Goal: Task Accomplishment & Management: Manage account settings

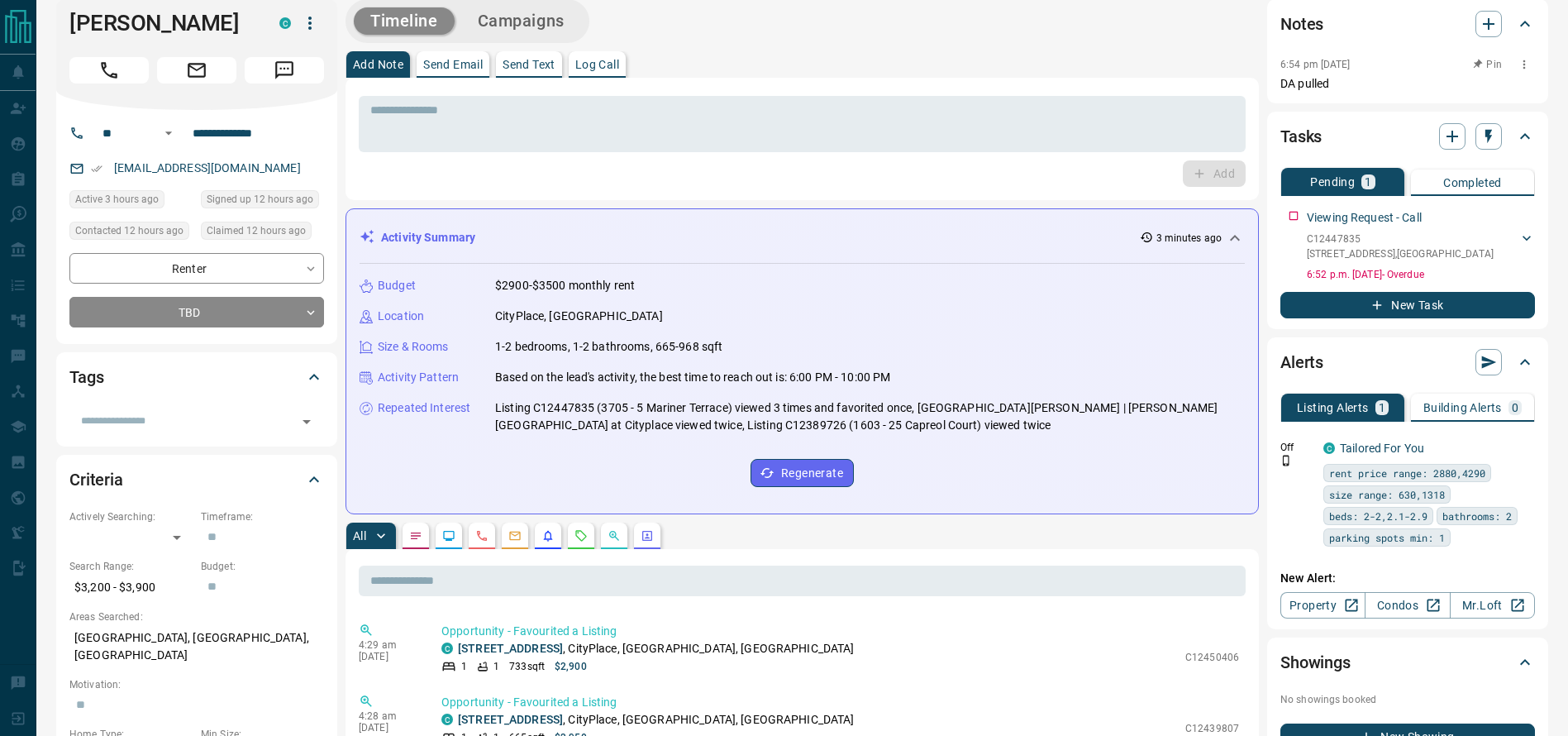
scroll to position [22, 0]
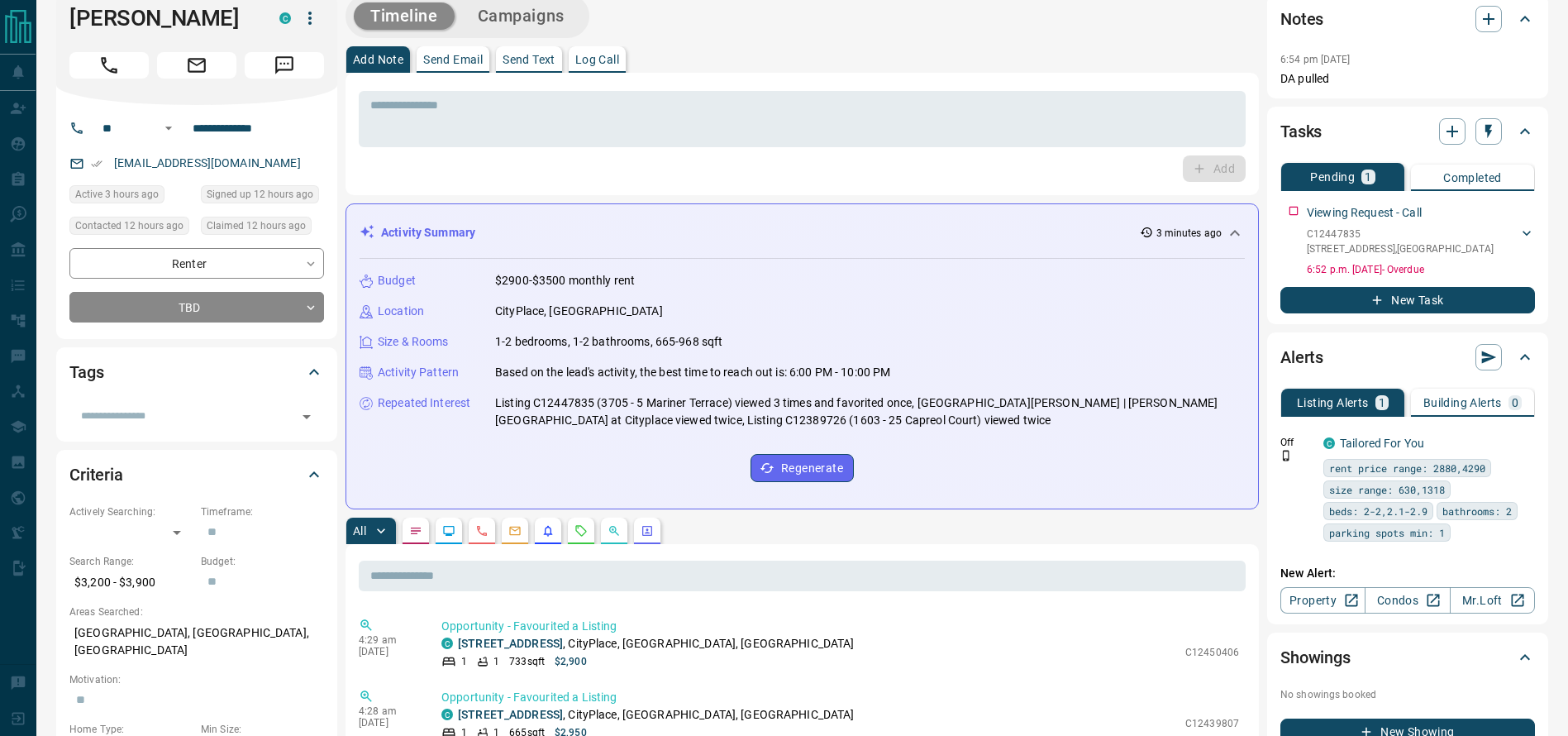
click at [1248, 74] on div "* ​ Add" at bounding box center [802, 134] width 913 height 122
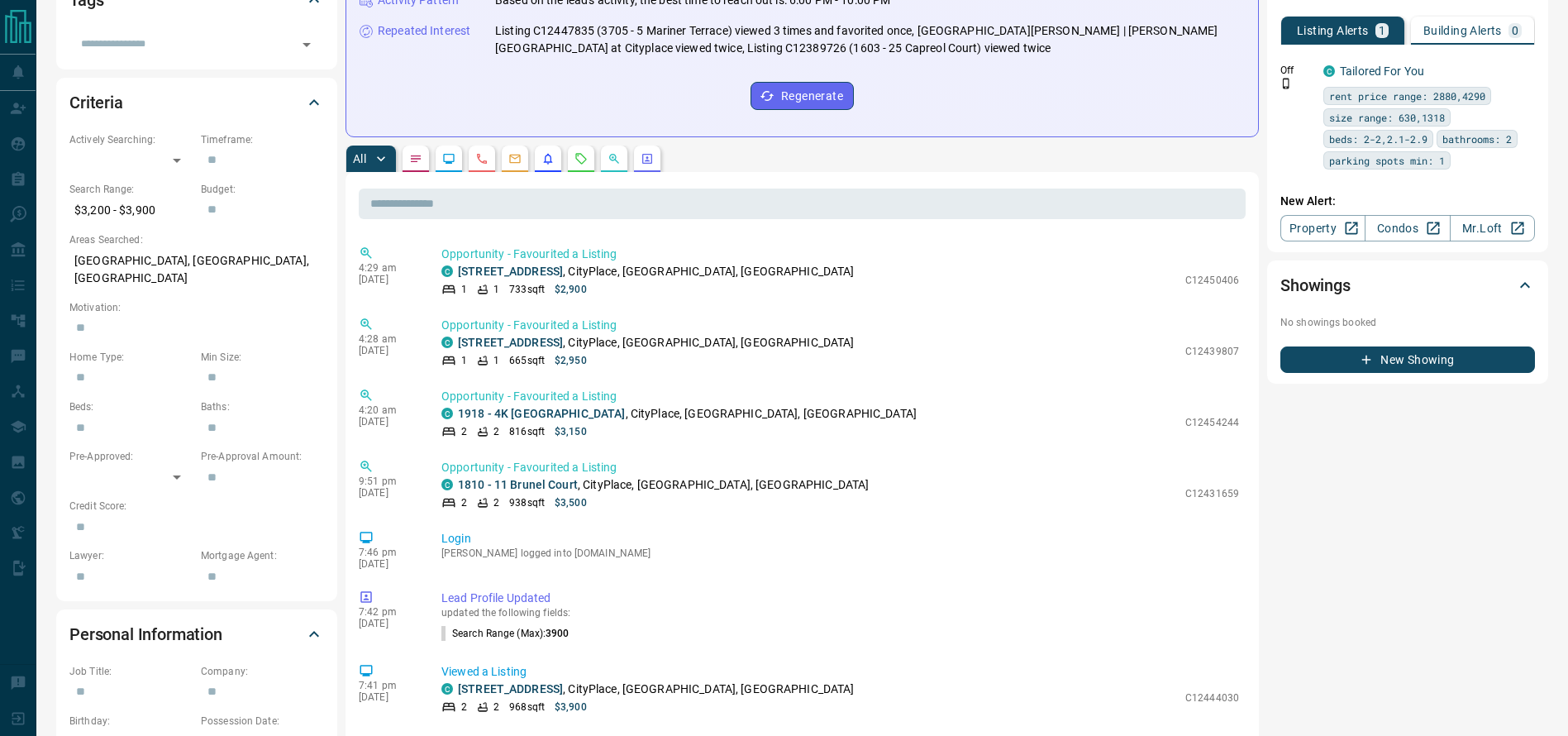
scroll to position [0, 0]
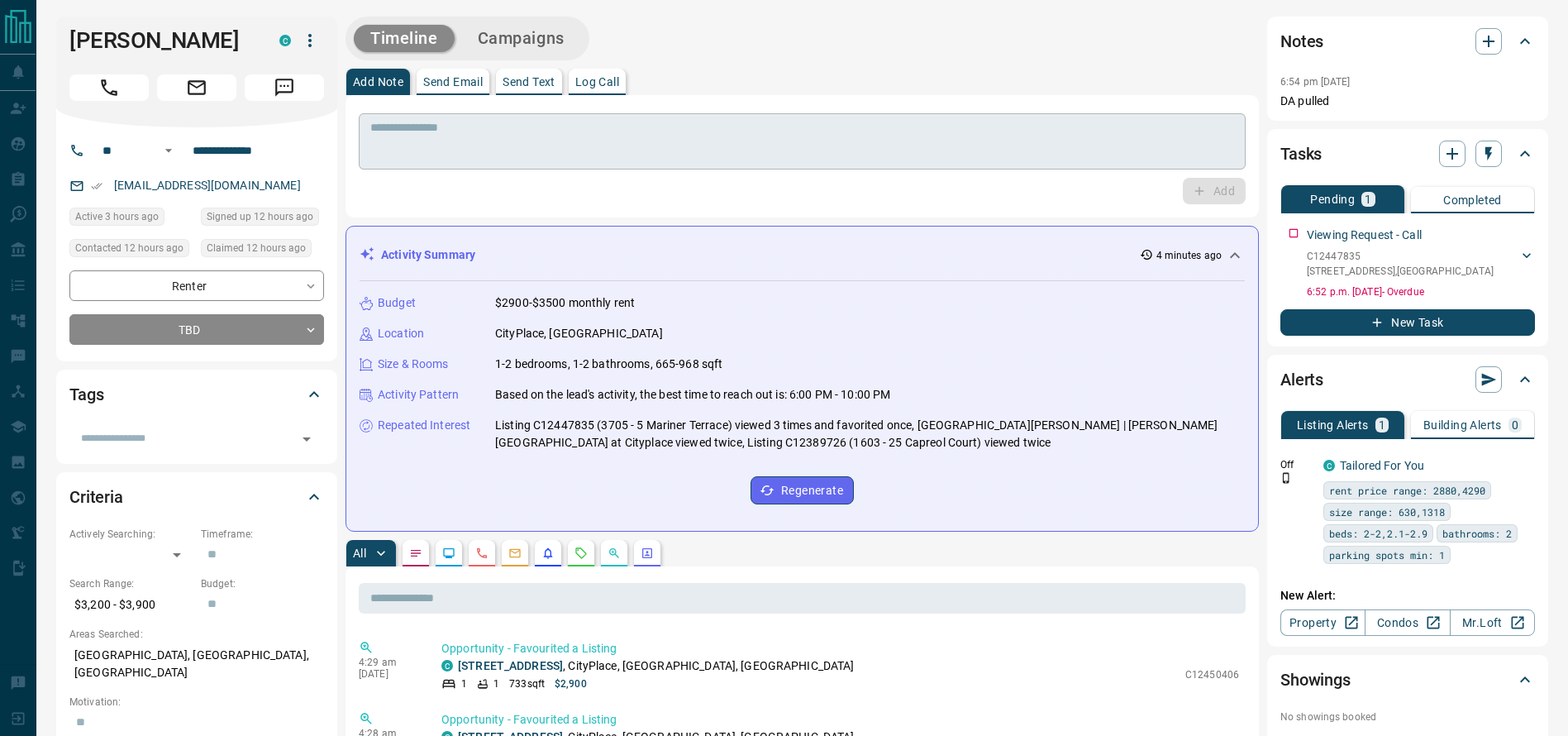
click at [1055, 139] on textarea at bounding box center [802, 141] width 864 height 42
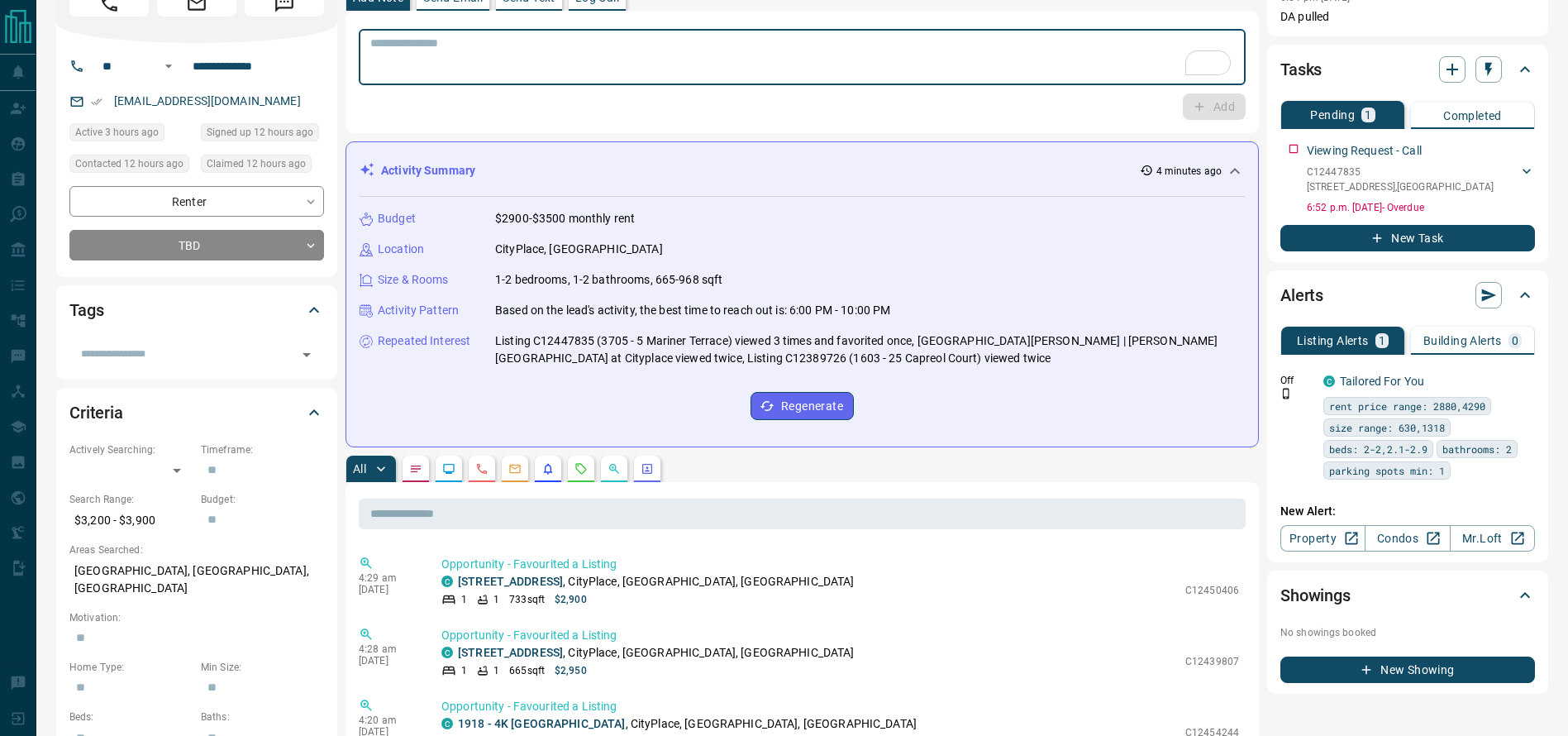
scroll to position [4, 0]
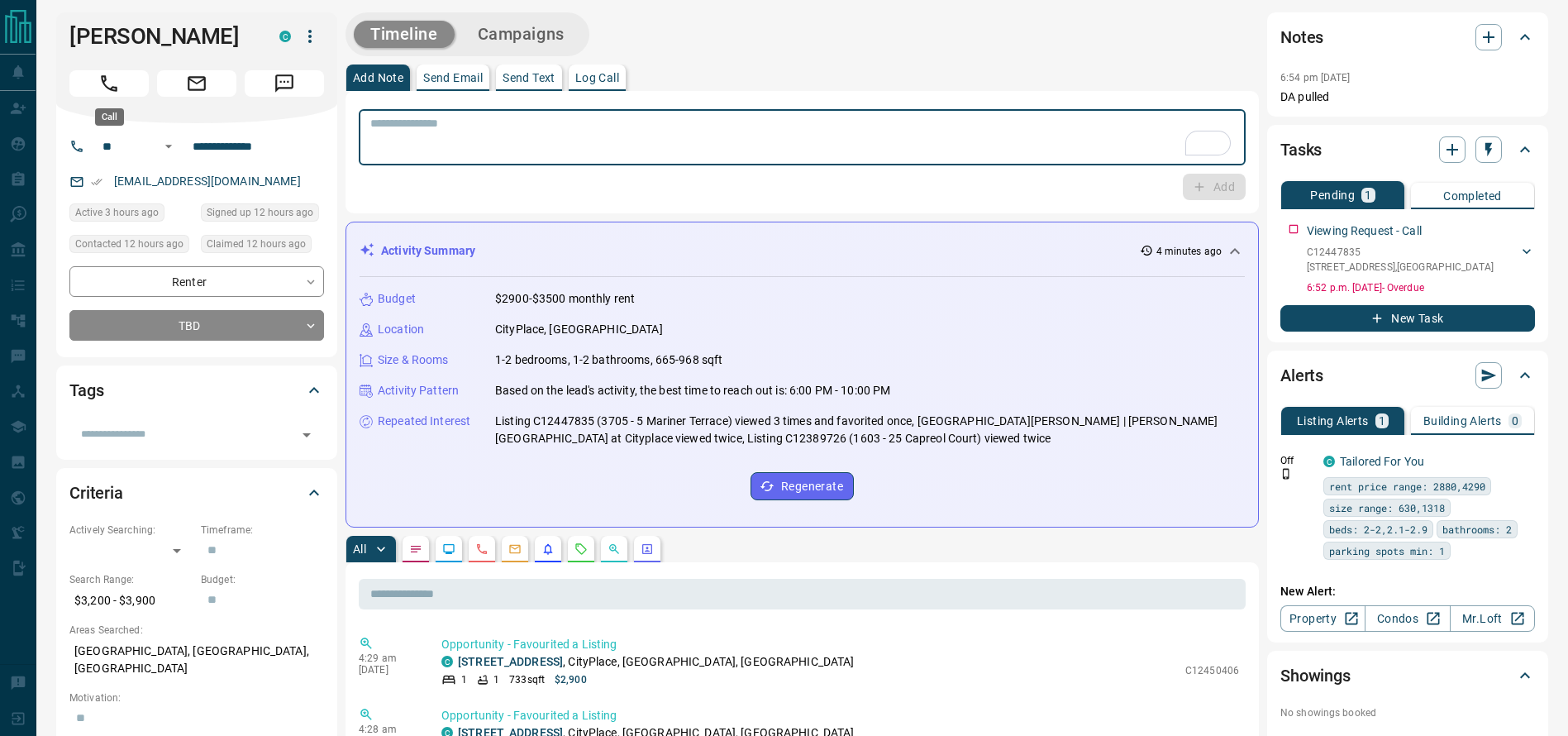
click at [96, 79] on button "Call" at bounding box center [109, 83] width 79 height 26
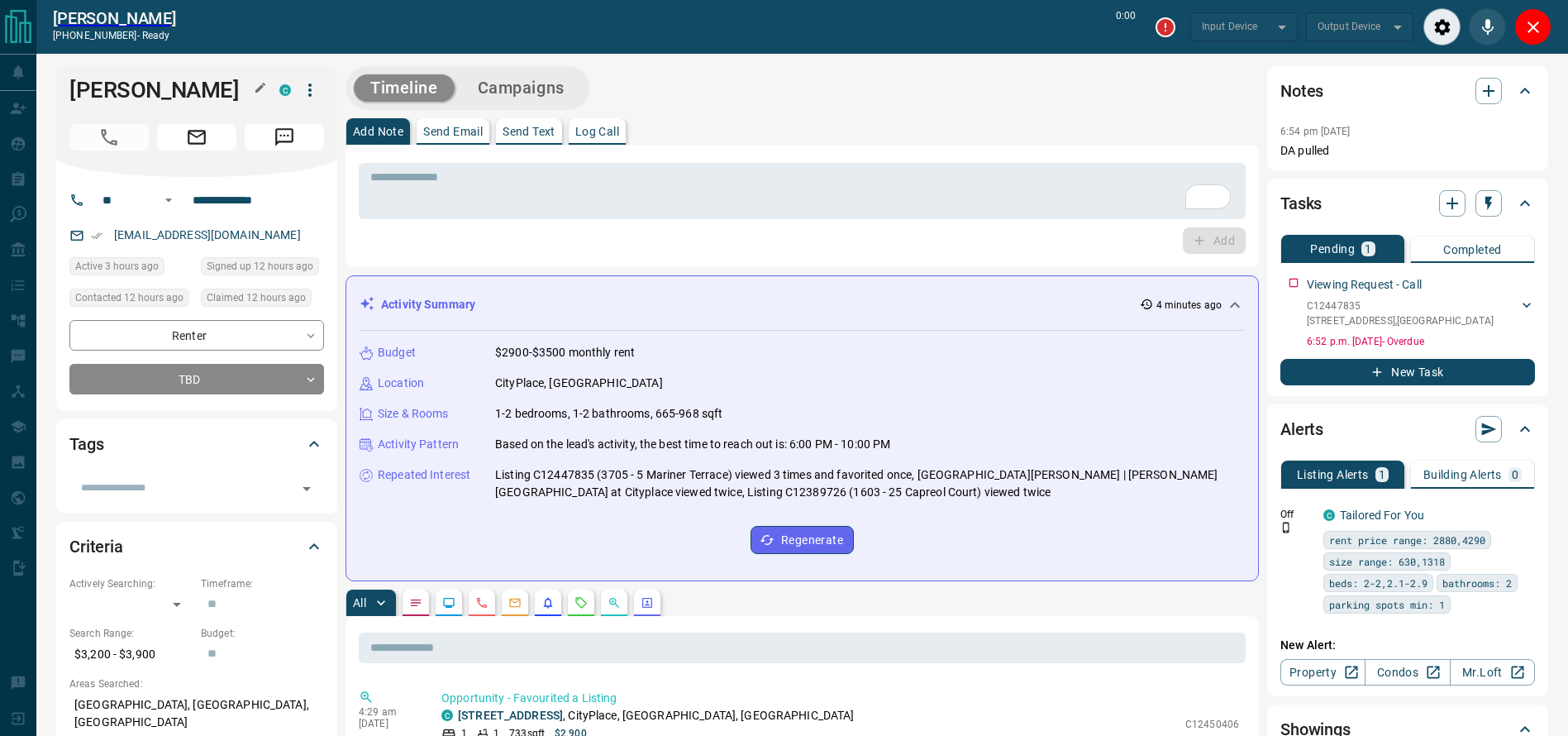
type input "*******"
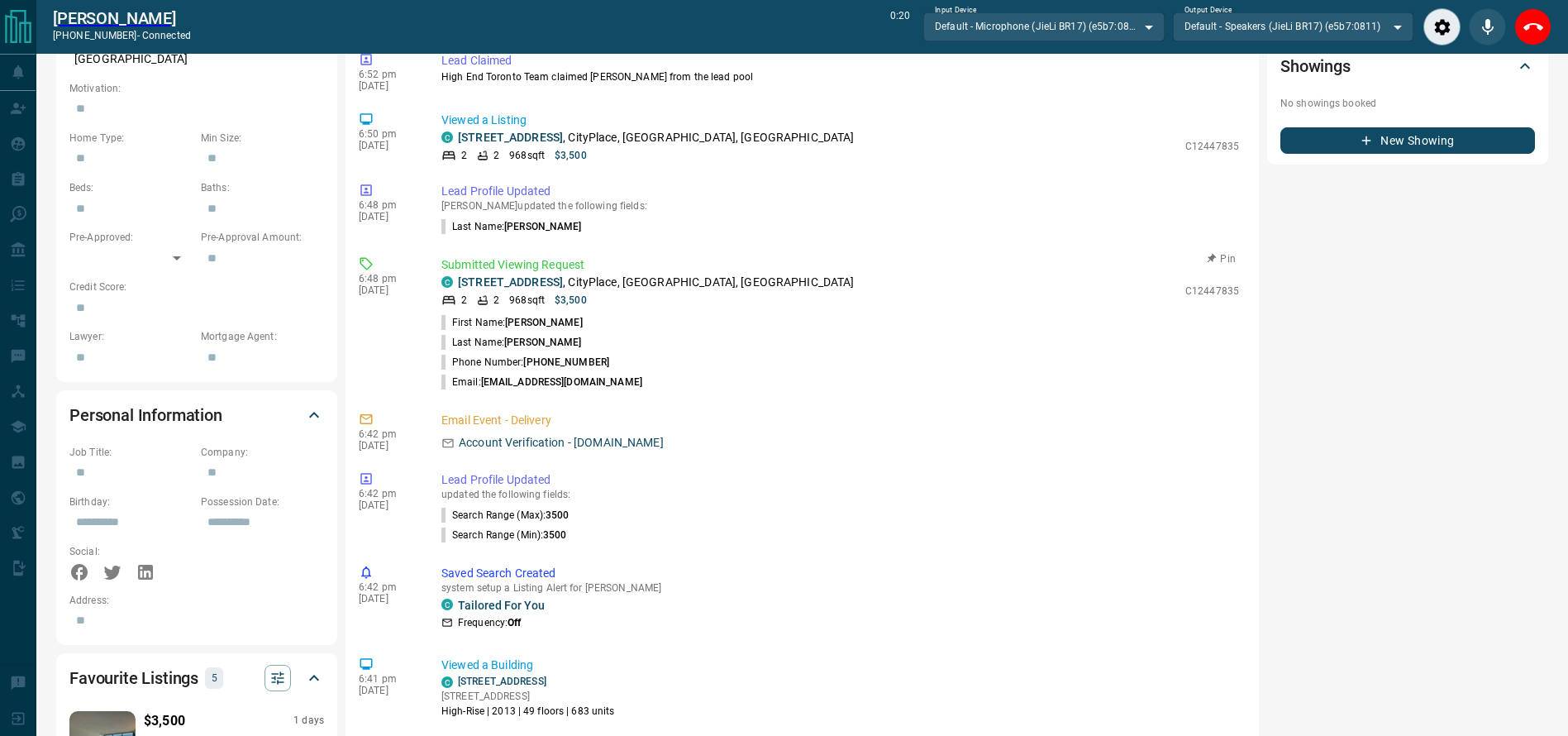
scroll to position [671, 0]
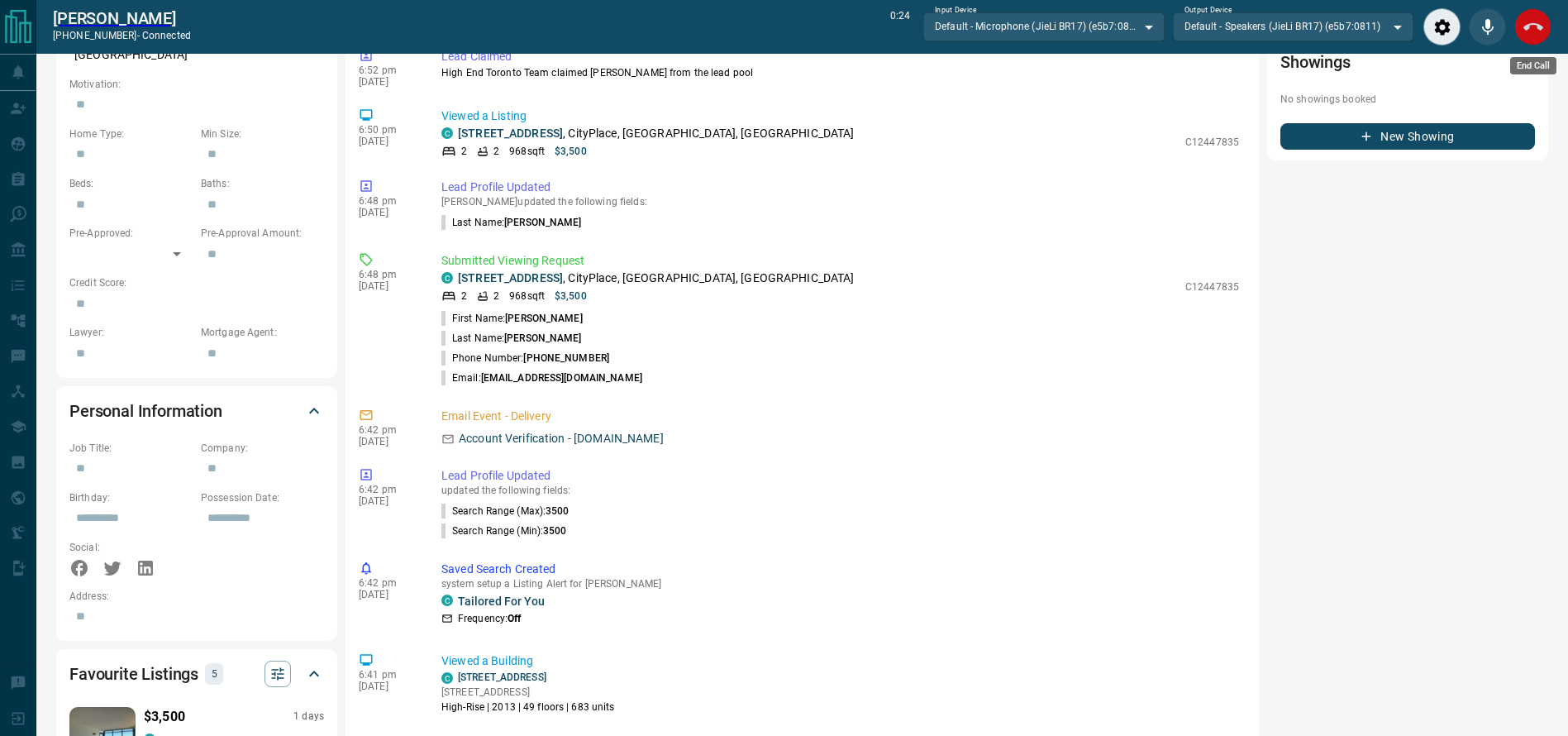
click at [1524, 17] on icon "End Call" at bounding box center [1533, 27] width 20 height 20
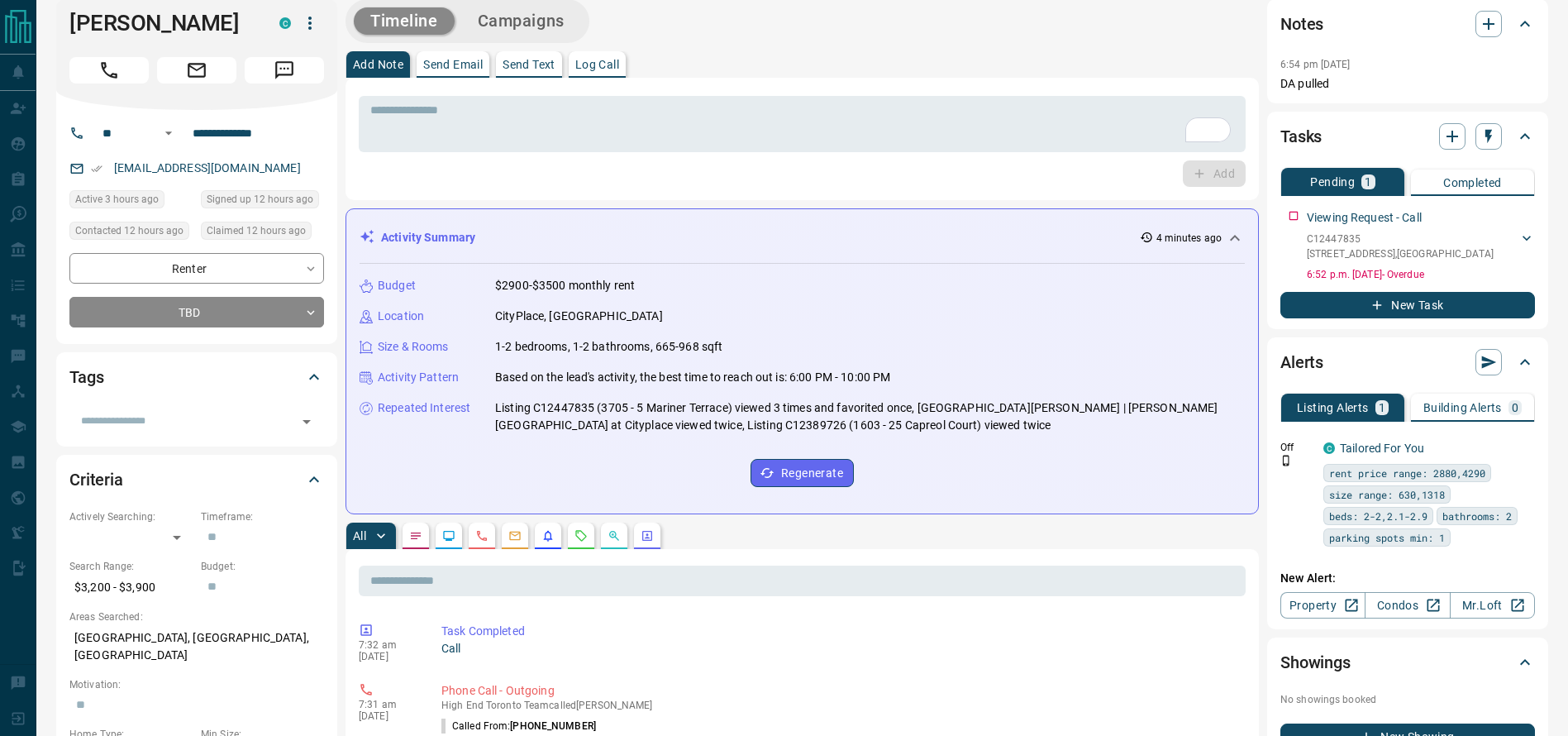
scroll to position [0, 0]
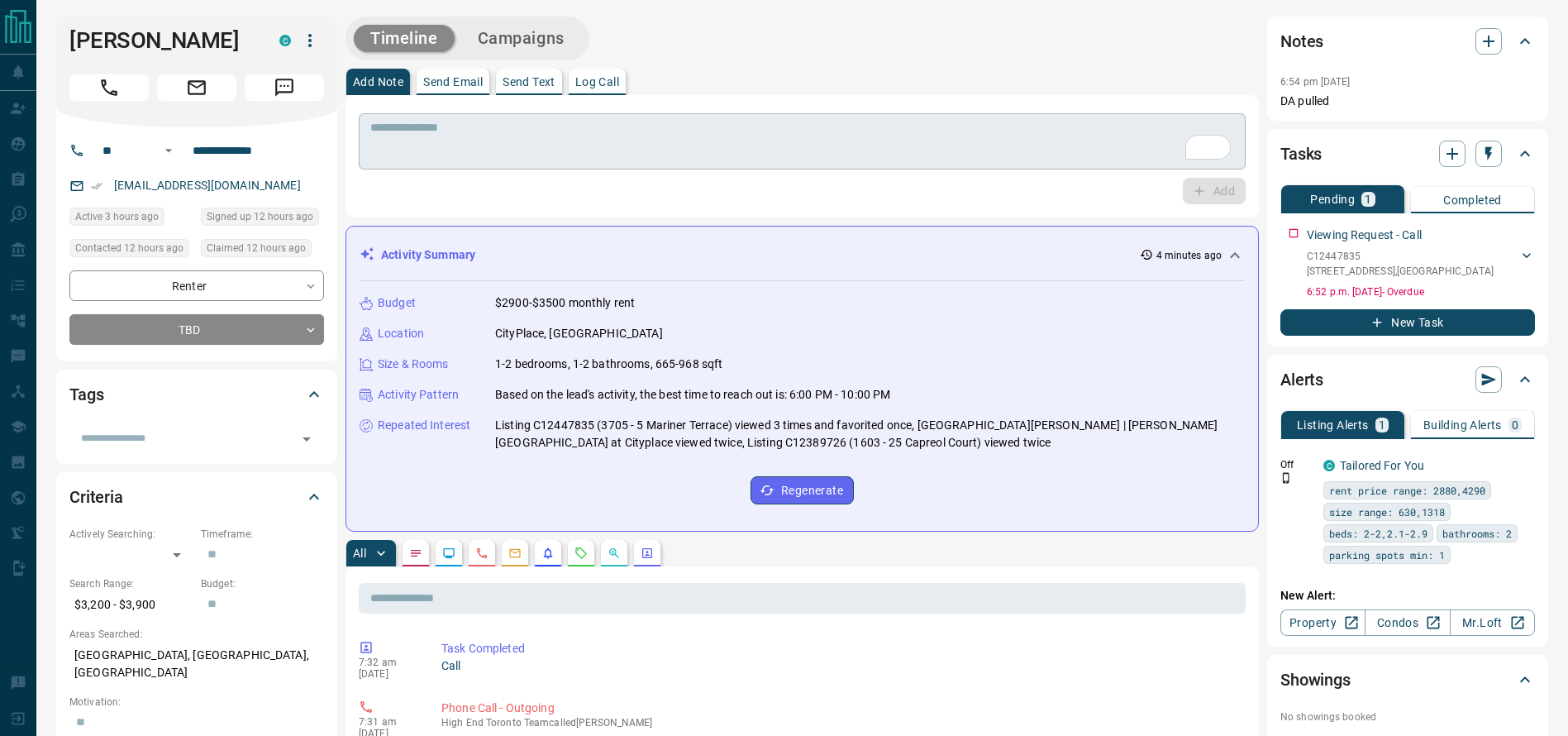
click at [480, 159] on textarea "To enrich screen reader interactions, please activate Accessibility in Grammarl…" at bounding box center [802, 141] width 864 height 42
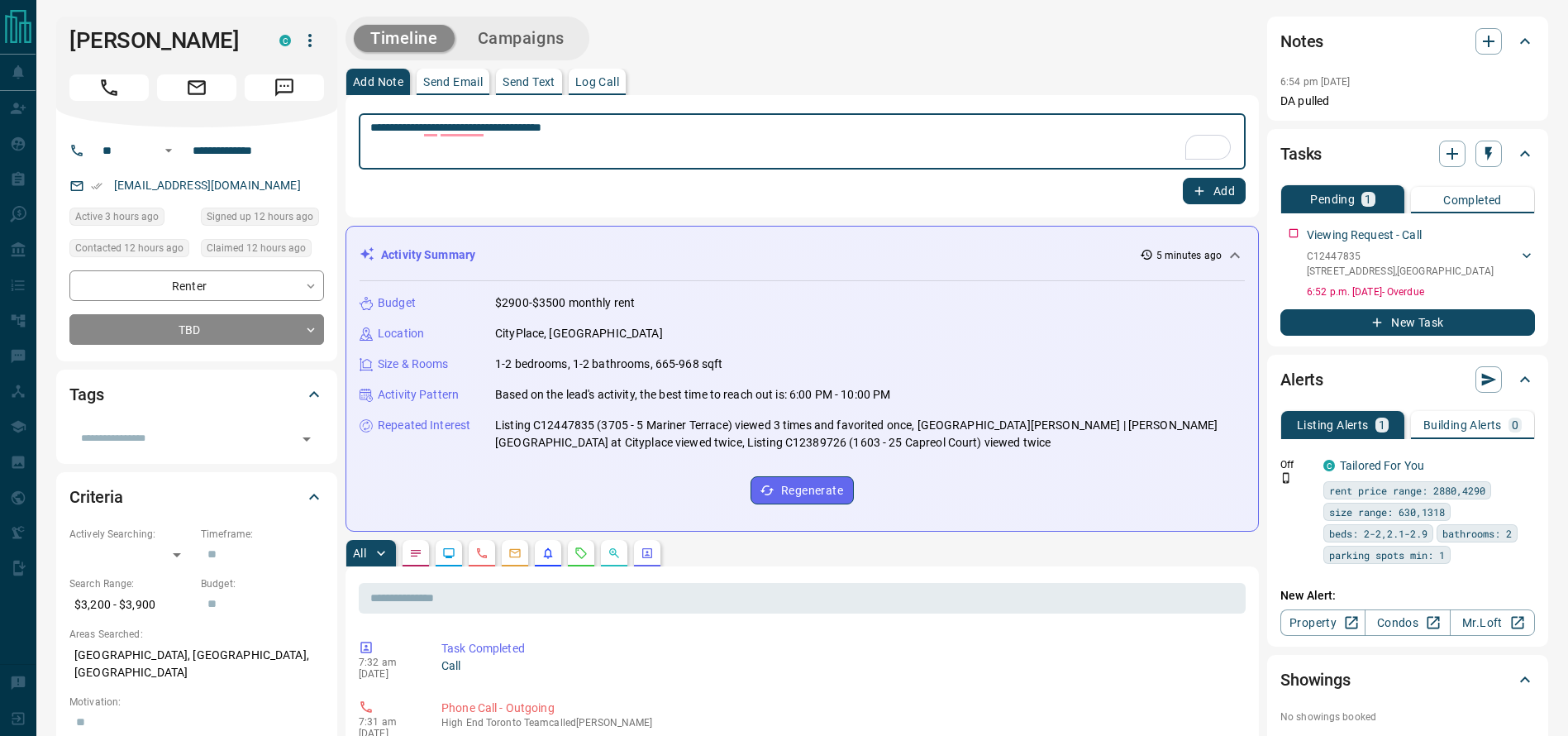
click at [484, 139] on textarea "**********" at bounding box center [802, 141] width 864 height 42
click at [731, 122] on textarea "**********" at bounding box center [802, 141] width 864 height 42
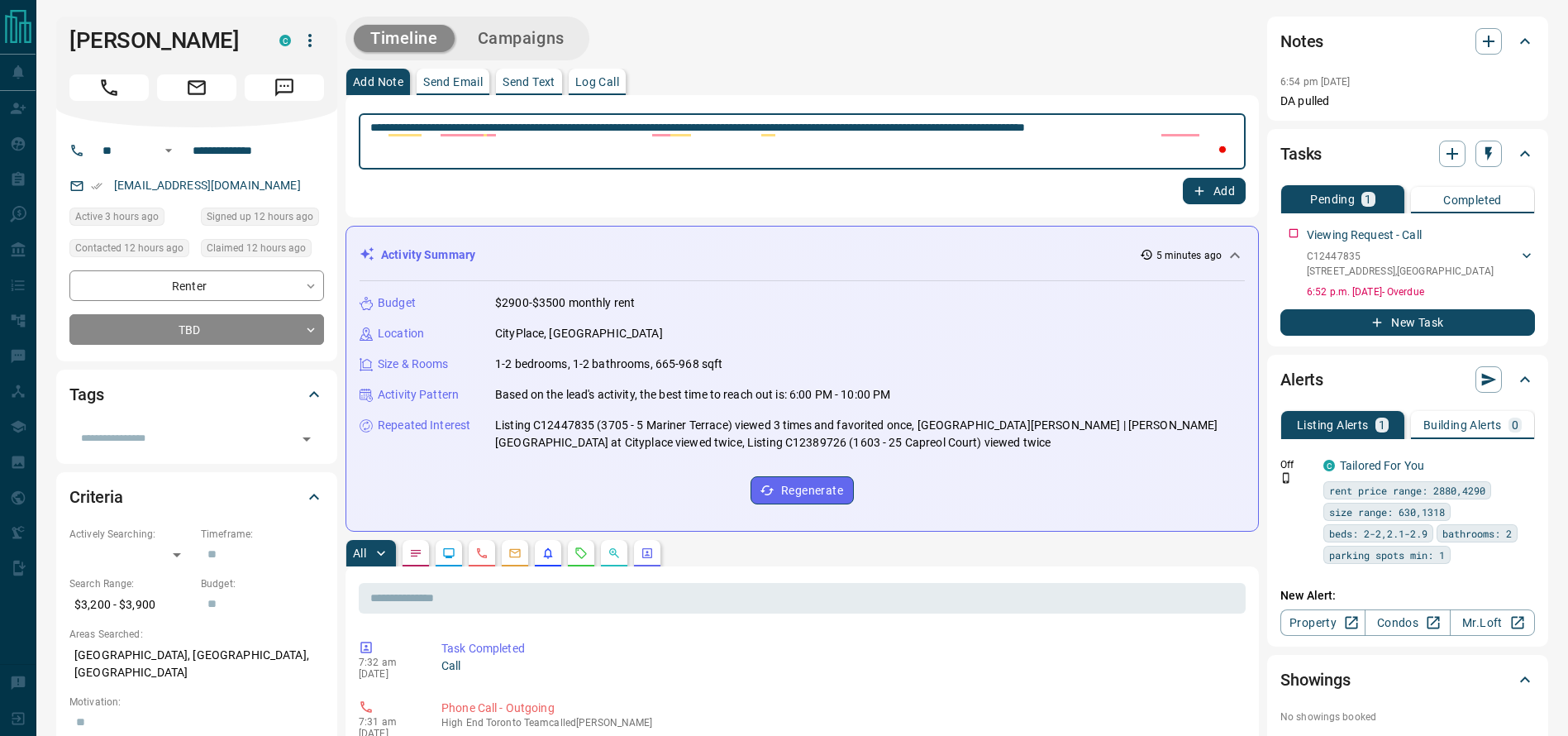
click at [909, 86] on div "Add Note Send Email Send Text Log Call" at bounding box center [802, 81] width 913 height 26
type textarea "**********"
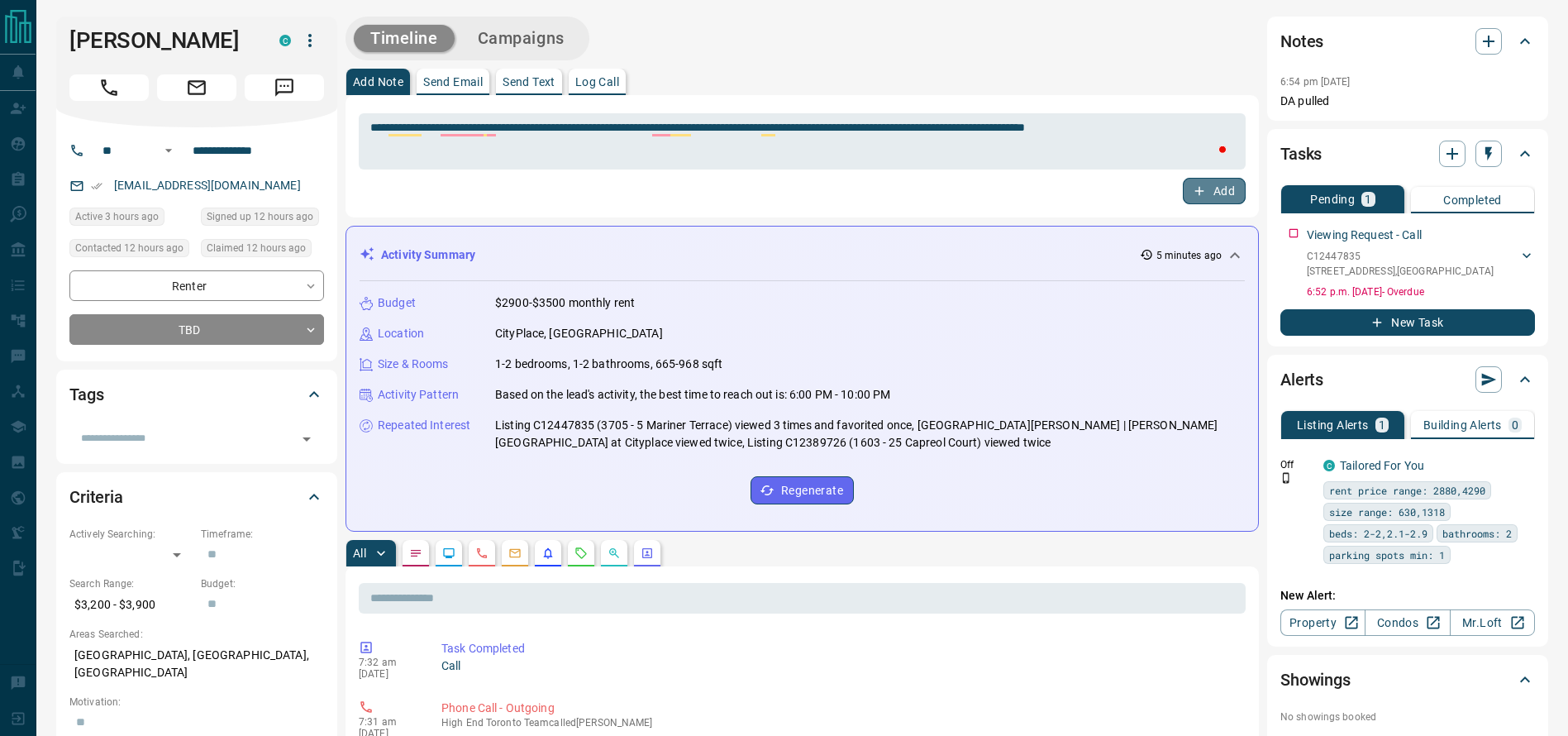
click at [1229, 193] on button "Add" at bounding box center [1214, 191] width 63 height 26
click at [128, 45] on h1 "[PERSON_NAME]" at bounding box center [162, 40] width 185 height 26
copy div "[PERSON_NAME]"
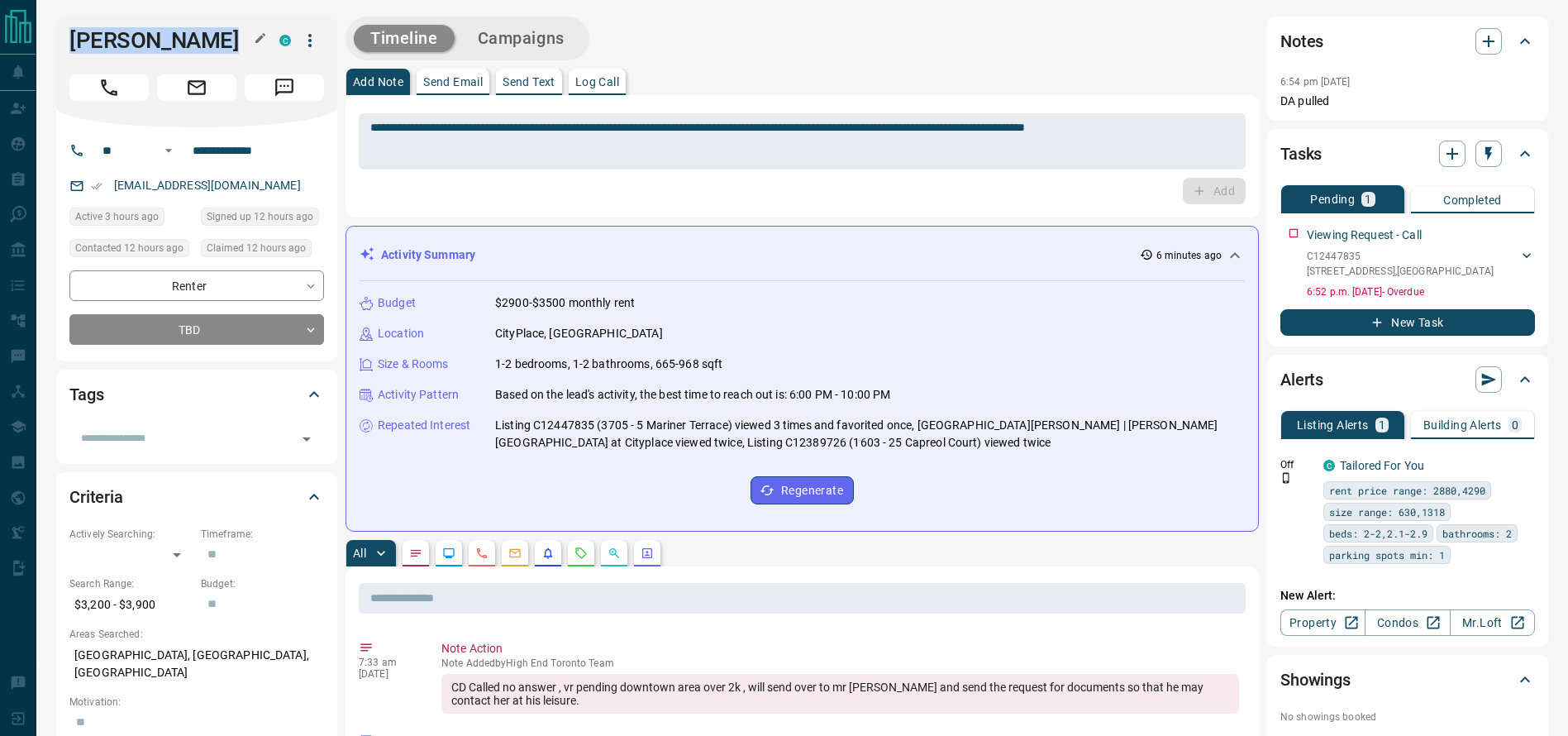
click at [127, 36] on h1 "[PERSON_NAME]" at bounding box center [162, 40] width 185 height 26
click at [279, 151] on input "**********" at bounding box center [250, 150] width 128 height 26
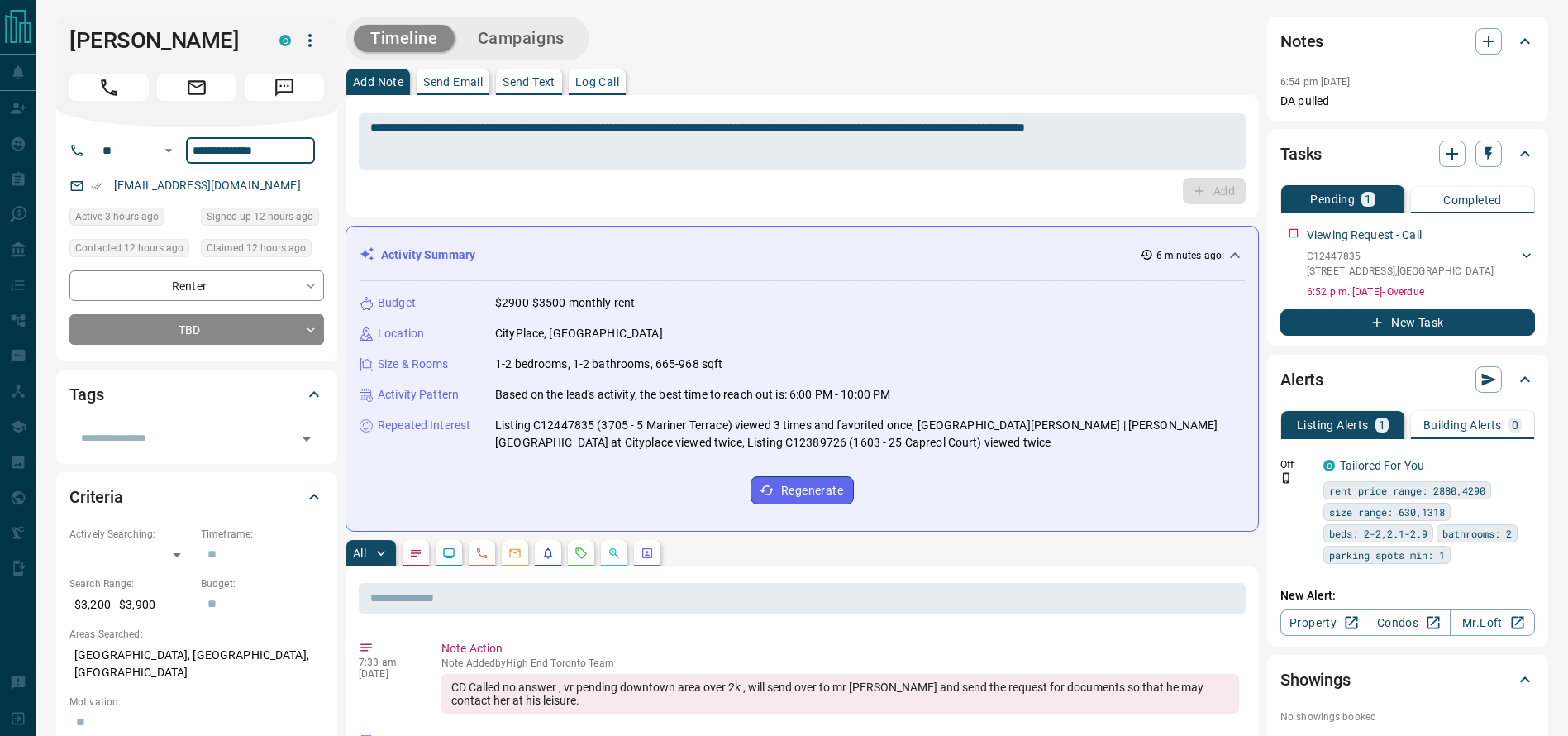
click at [279, 151] on input "**********" at bounding box center [250, 150] width 128 height 26
drag, startPoint x: 225, startPoint y: 185, endPoint x: 101, endPoint y: 174, distance: 124.5
click at [101, 174] on div "[EMAIL_ADDRESS][DOMAIN_NAME]" at bounding box center [196, 185] width 254 height 27
copy link "[EMAIL_ADDRESS][DOMAIN_NAME]"
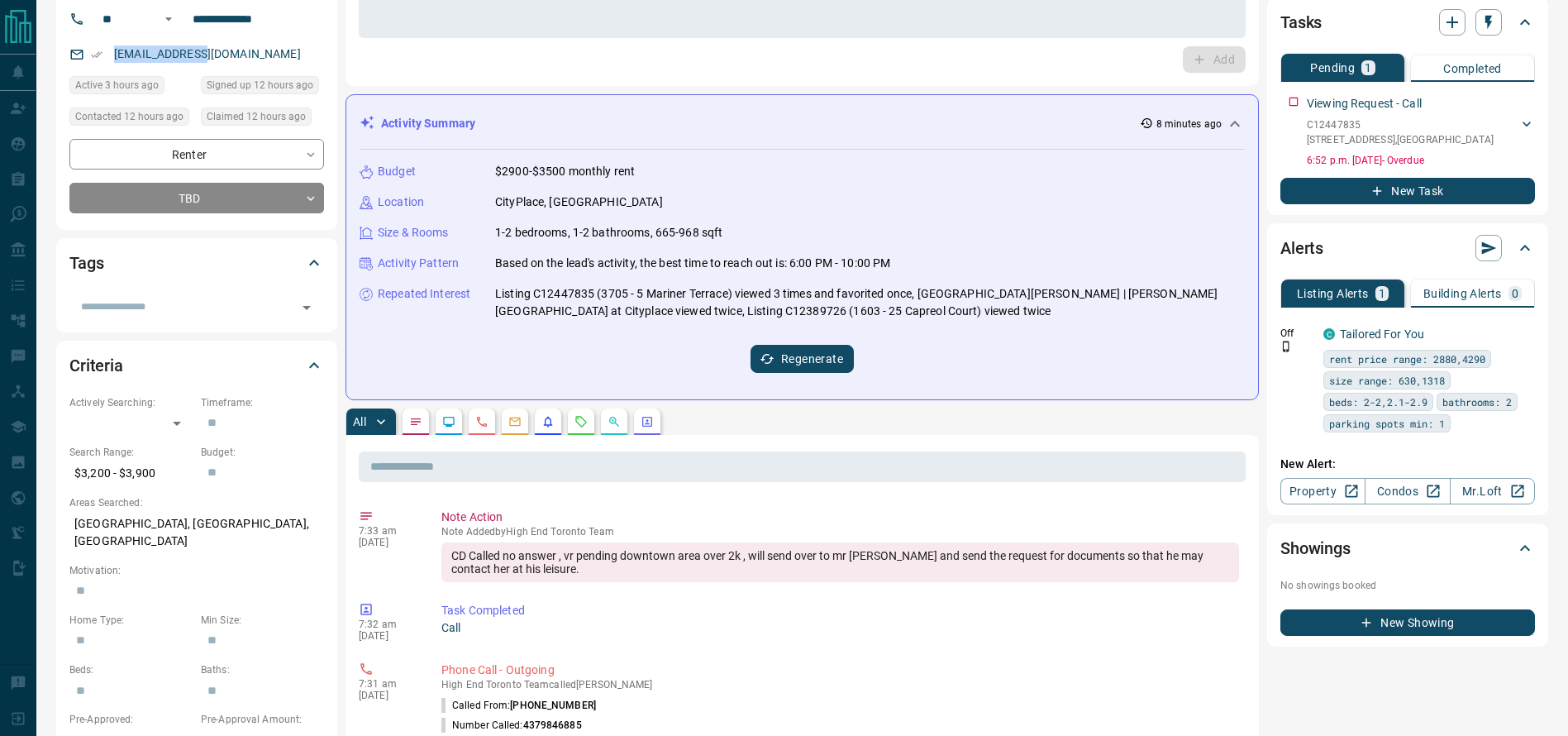
scroll to position [136, 0]
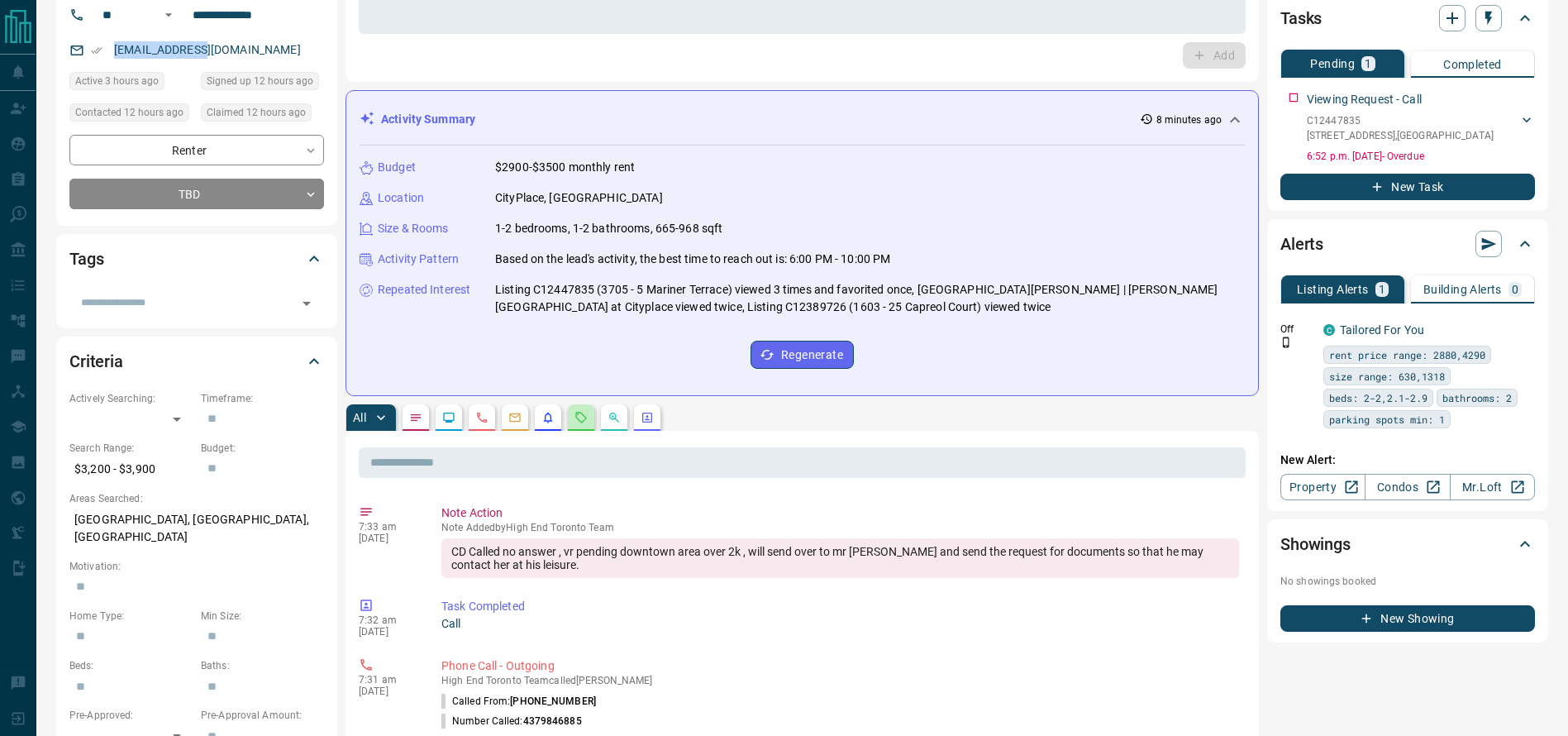
click at [584, 415] on icon "Requests" at bounding box center [581, 417] width 11 height 11
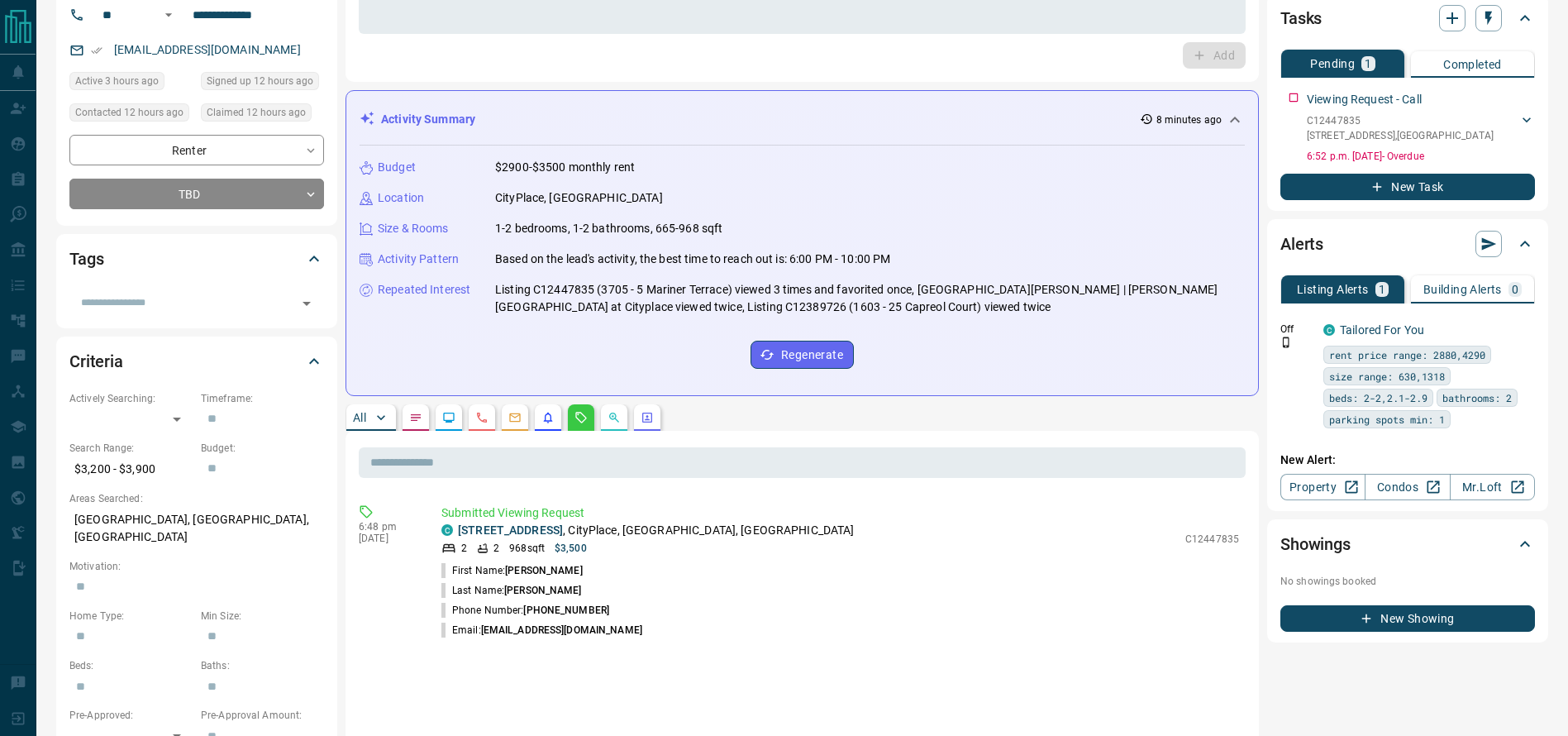
click at [739, 530] on p "[STREET_ADDRESS]" at bounding box center [656, 529] width 396 height 17
copy div "[STREET_ADDRESS]"
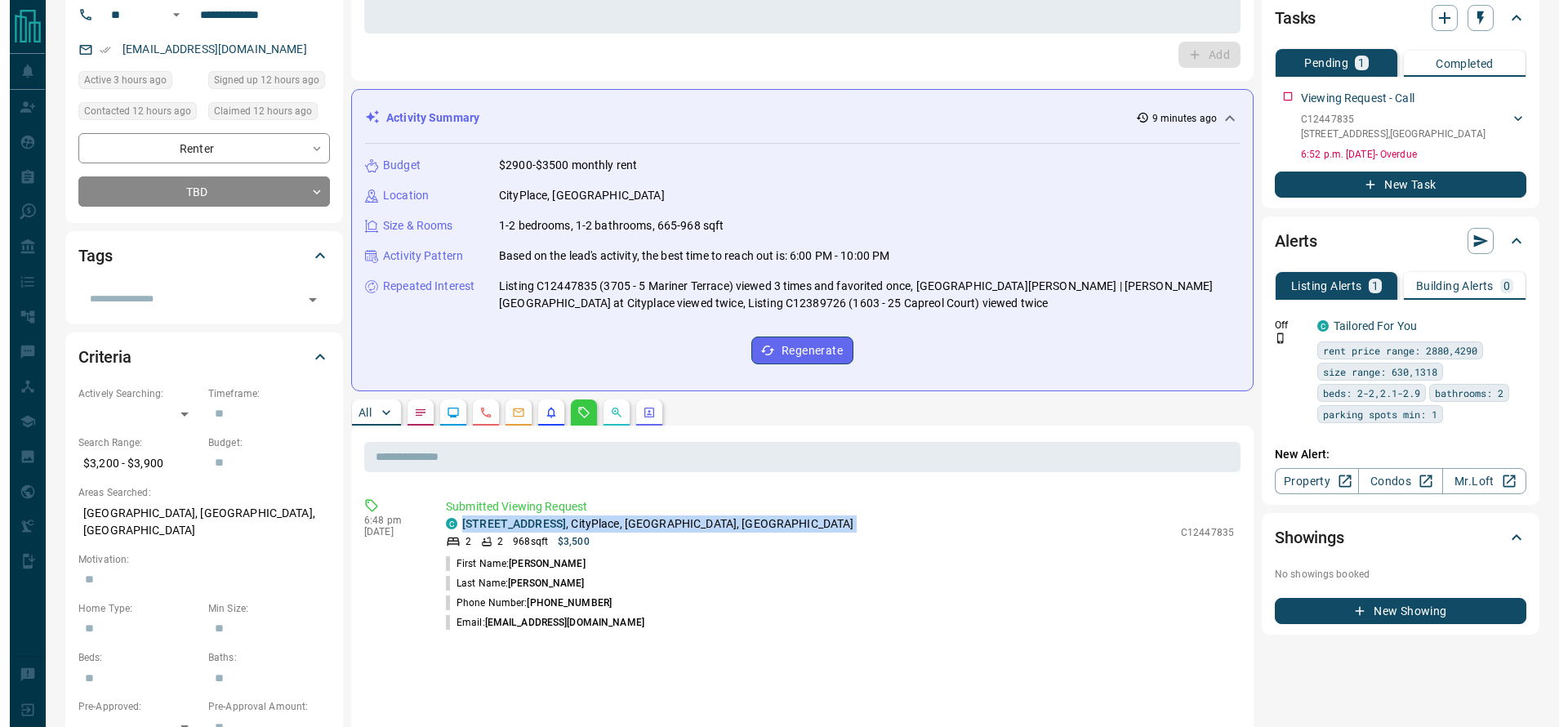
scroll to position [0, 0]
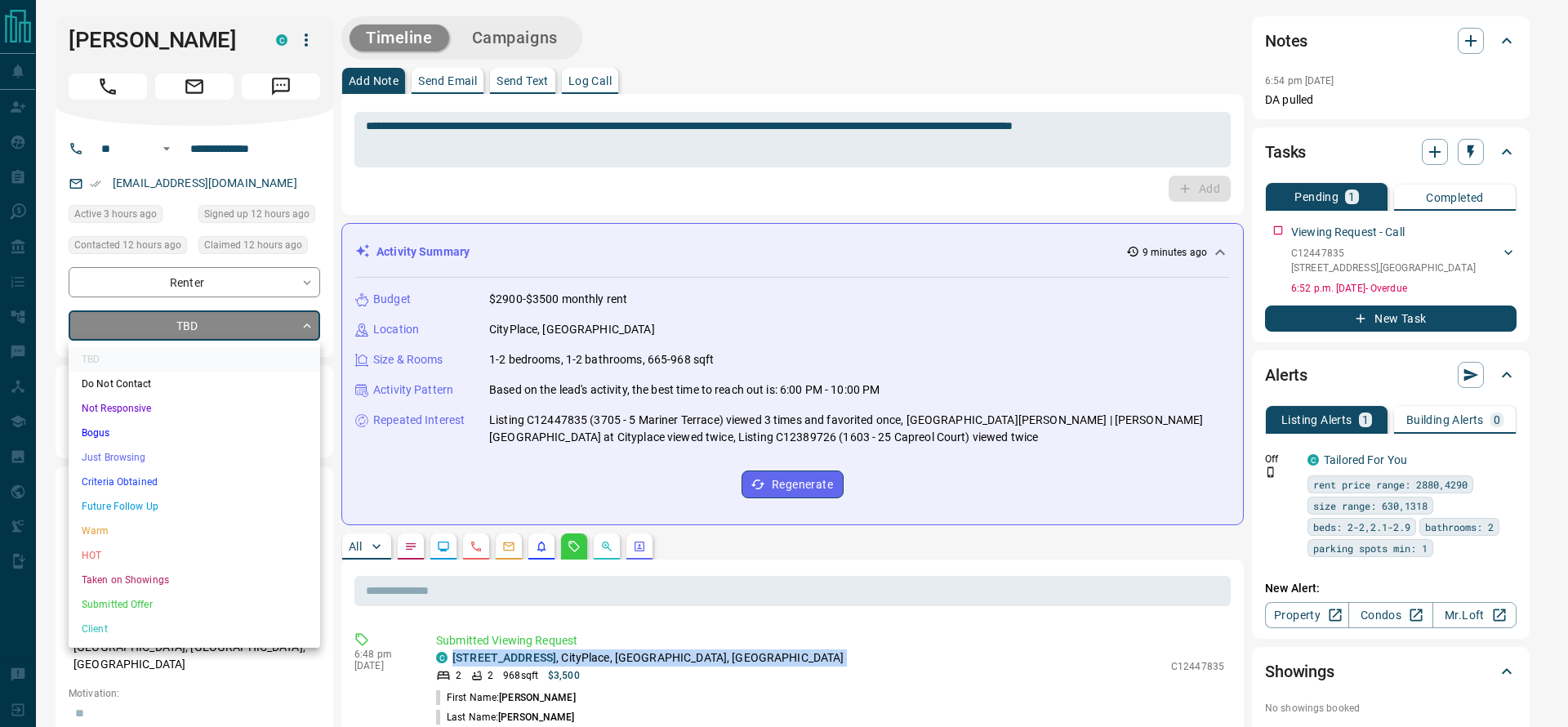
click at [201, 454] on li "Just Browsing" at bounding box center [194, 457] width 251 height 25
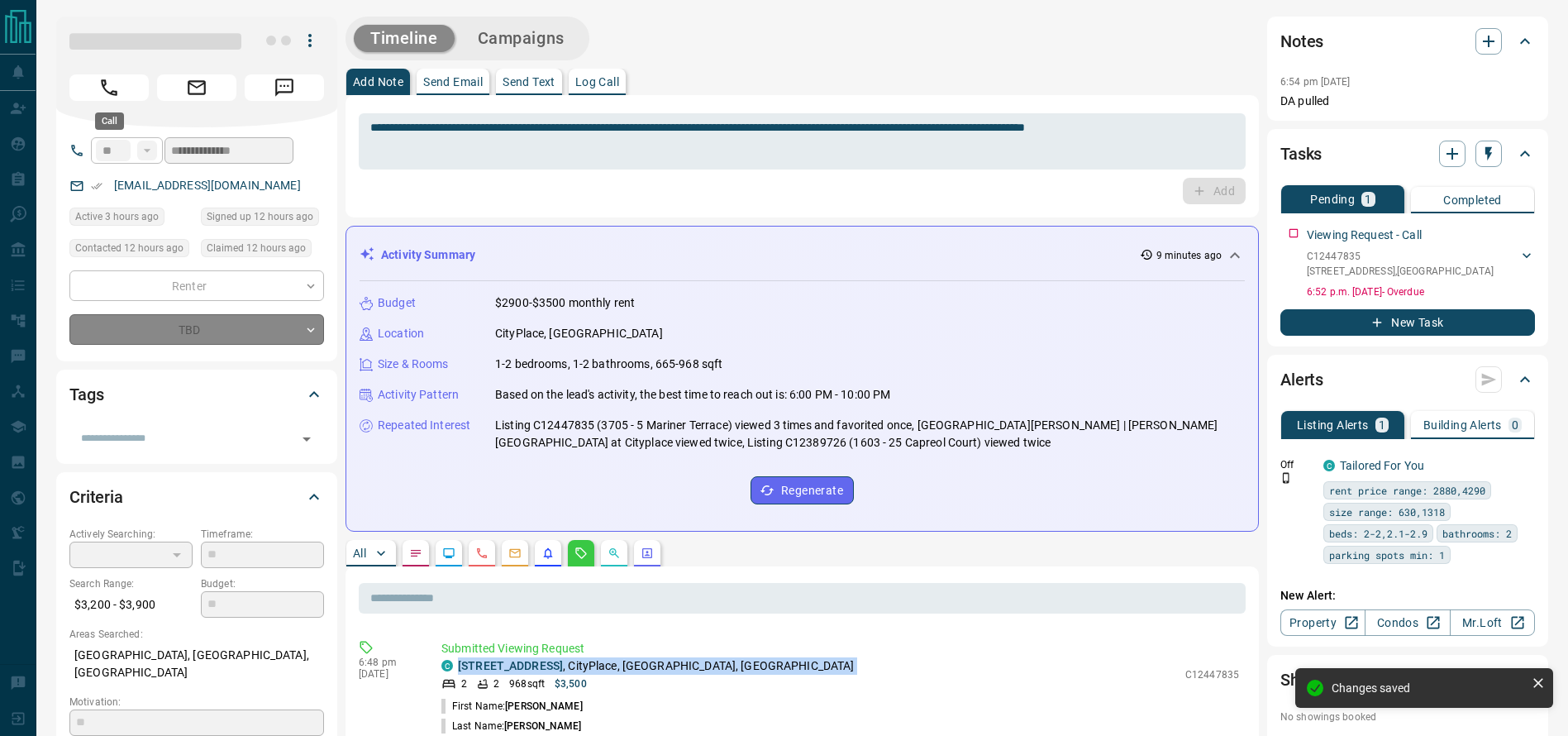
type input "*"
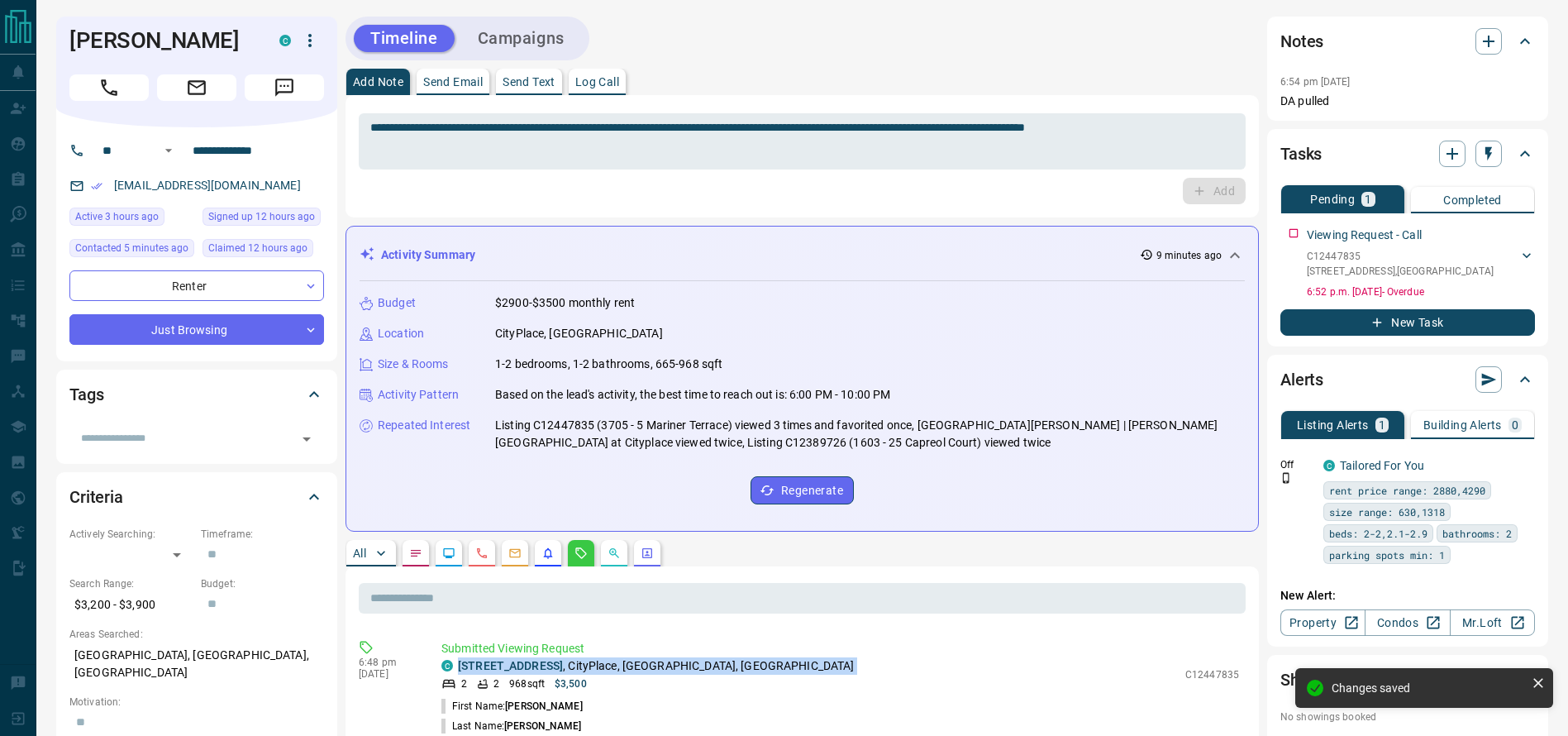
click at [313, 47] on icon "button" at bounding box center [310, 40] width 20 height 20
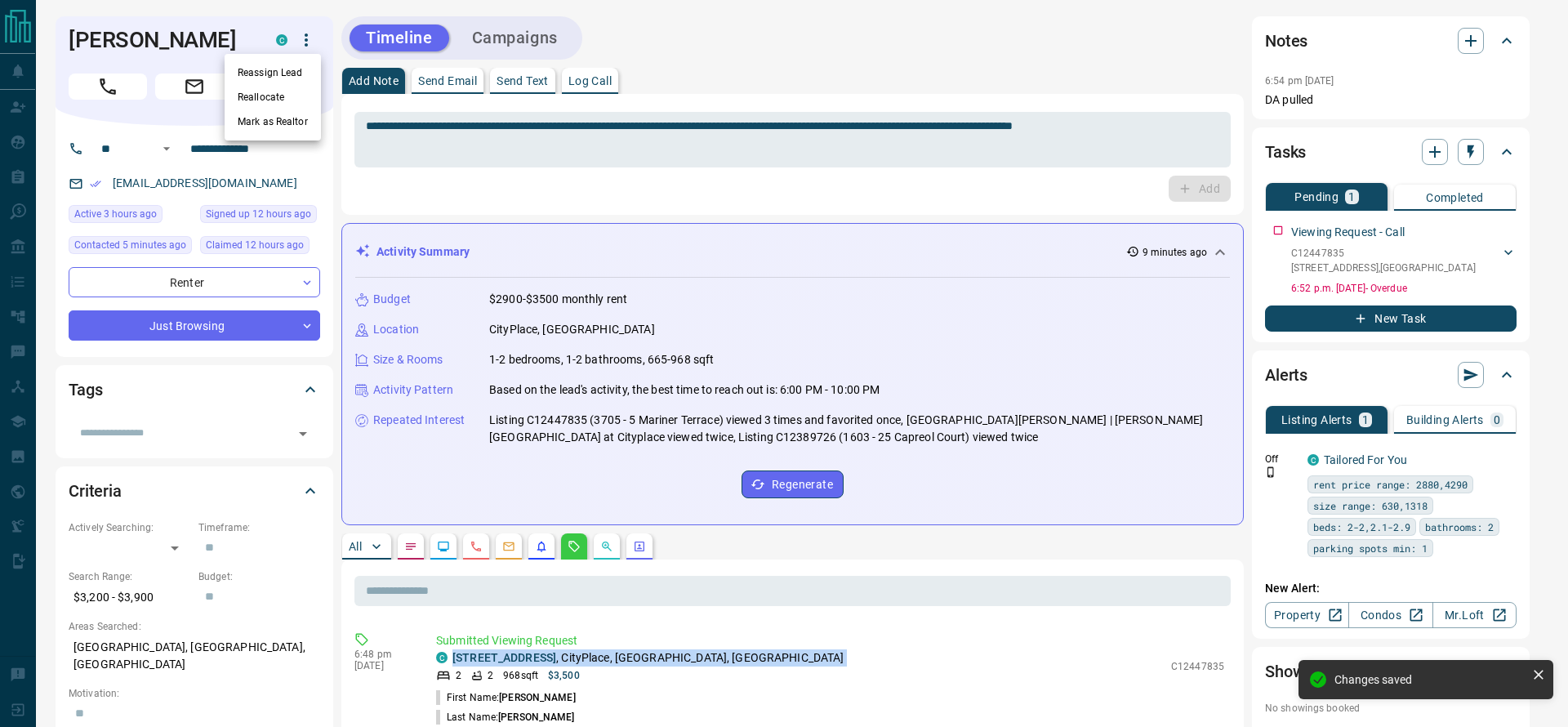
click at [296, 66] on li "Reassign Lead" at bounding box center [273, 73] width 97 height 25
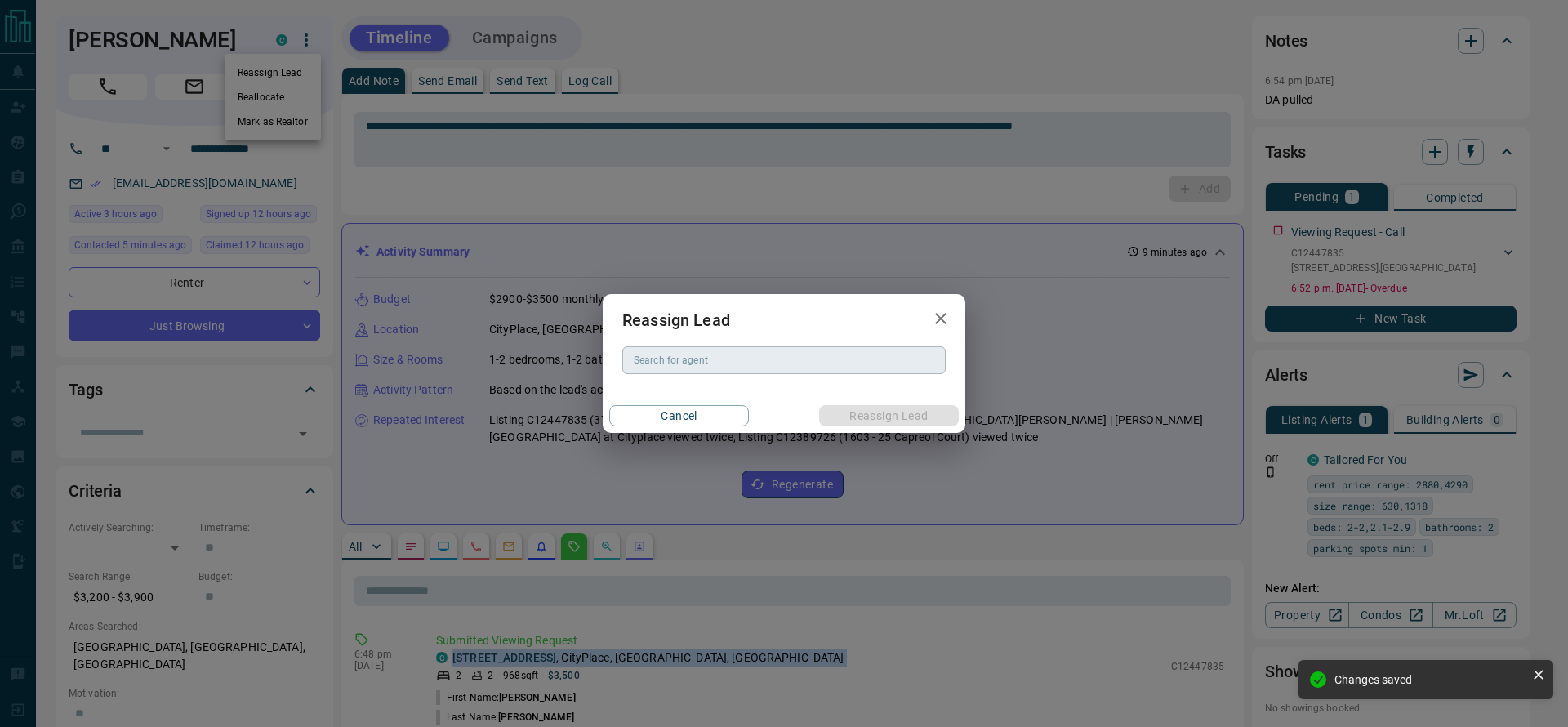
click at [758, 370] on div "Search for agent" at bounding box center [784, 360] width 323 height 28
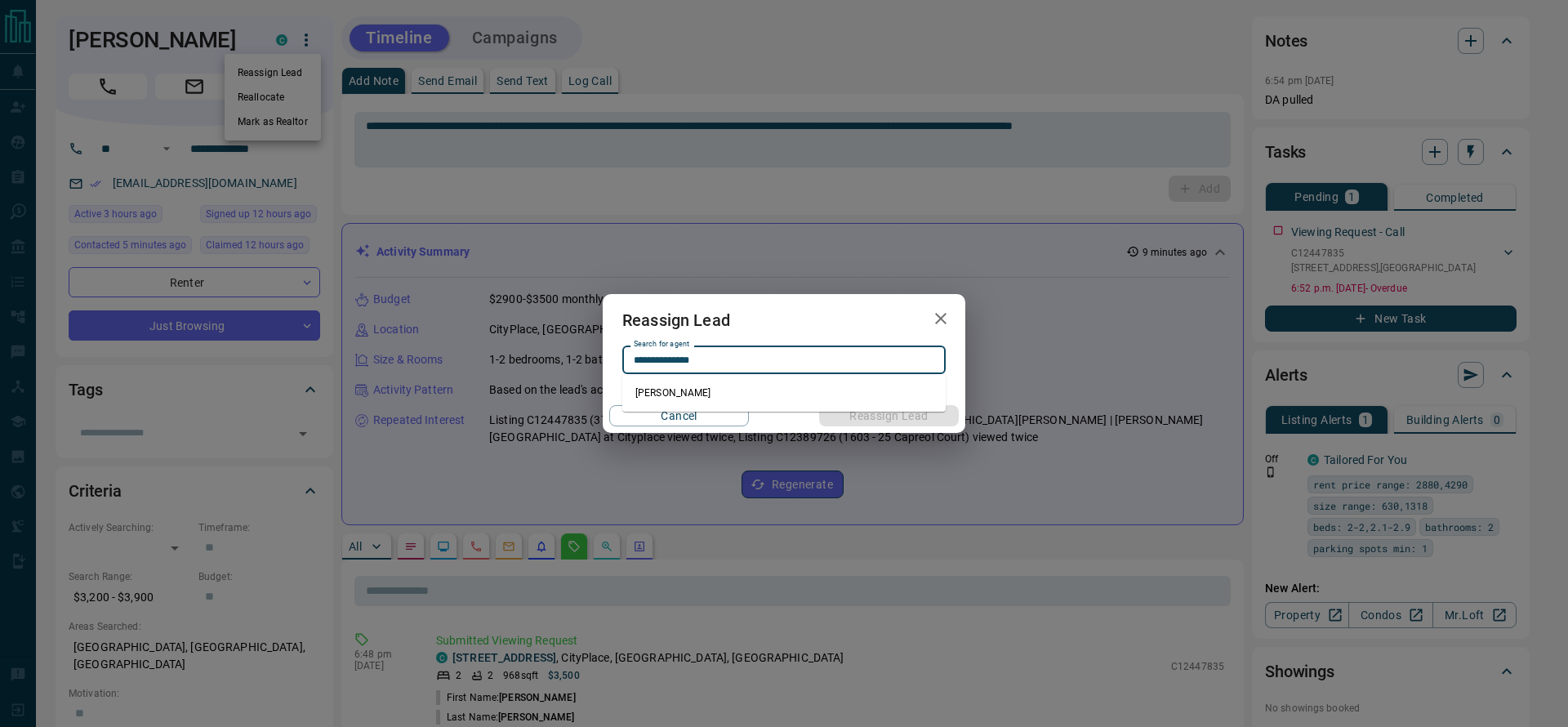
click at [766, 391] on li "[PERSON_NAME]" at bounding box center [784, 393] width 323 height 25
type input "**********"
click at [867, 418] on button "Reassign Lead" at bounding box center [889, 415] width 139 height 21
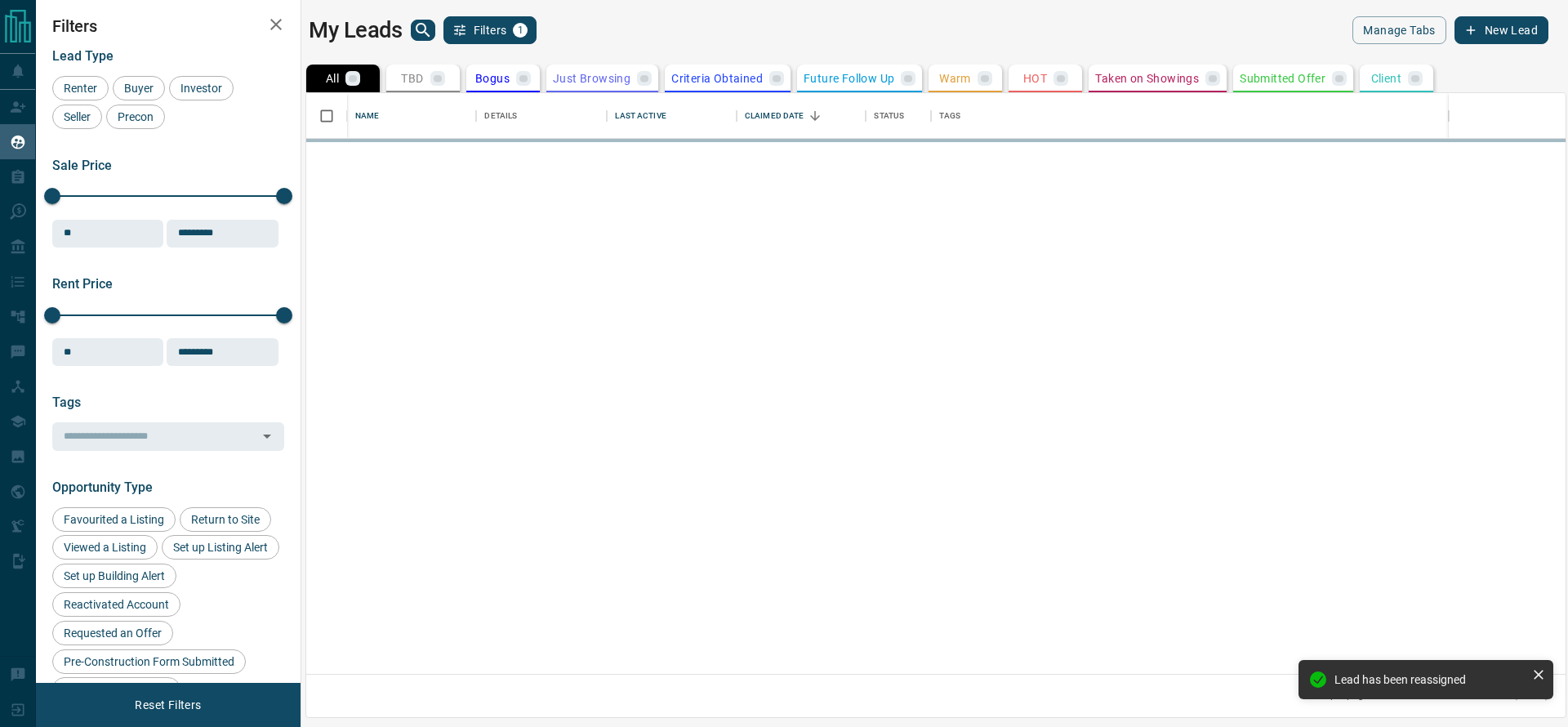
scroll to position [562, 1240]
